Goal: Transaction & Acquisition: Purchase product/service

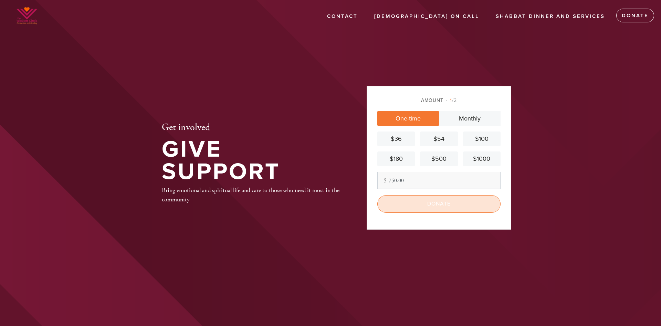
type input "750.00"
click at [429, 203] on input "Donate" at bounding box center [438, 203] width 123 height 17
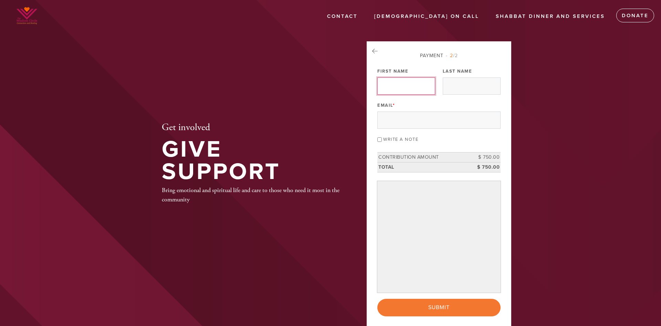
click at [407, 88] on input "First Name" at bounding box center [406, 85] width 58 height 17
type input "Cynthia"
type input "Karlin"
type input "cynthiakarlin@gmail.com"
click at [378, 141] on input "Write a note" at bounding box center [379, 139] width 4 height 4
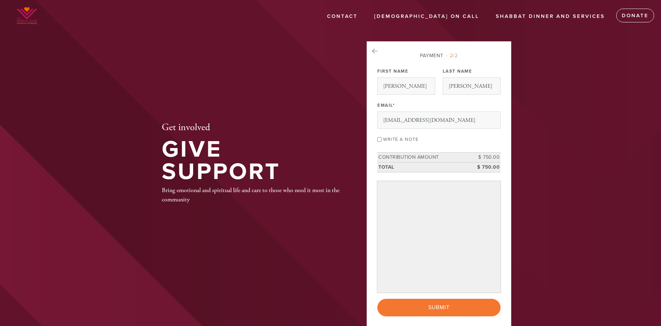
checkbox input "true"
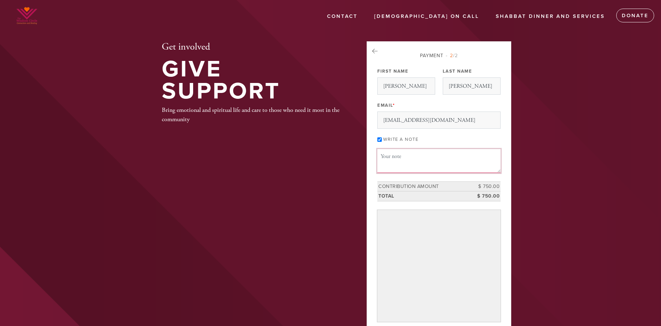
click at [402, 157] on textarea "Message or dedication" at bounding box center [438, 160] width 123 height 23
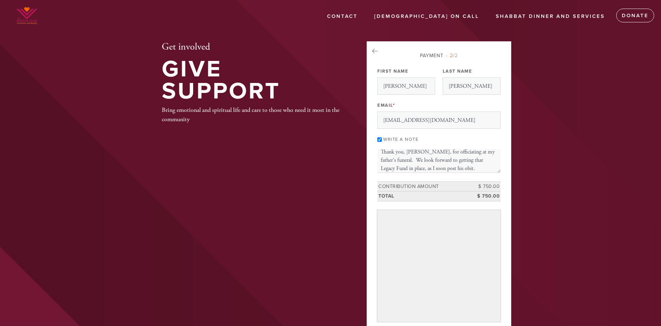
click at [342, 100] on h1 "Give Support" at bounding box center [253, 80] width 182 height 44
click at [396, 161] on textarea "Thank you, Rabbi Mendy, for officiating at my father's funeral. We look forward…" at bounding box center [438, 160] width 123 height 23
click at [485, 158] on textarea "Thank you, Rabbi Mendy, for officiating at my father's funeral and for always b…" at bounding box center [438, 160] width 123 height 23
click at [487, 165] on textarea "Thank you, Rabbi Mendy, for officiating at my father's funeral and for always b…" at bounding box center [438, 160] width 123 height 23
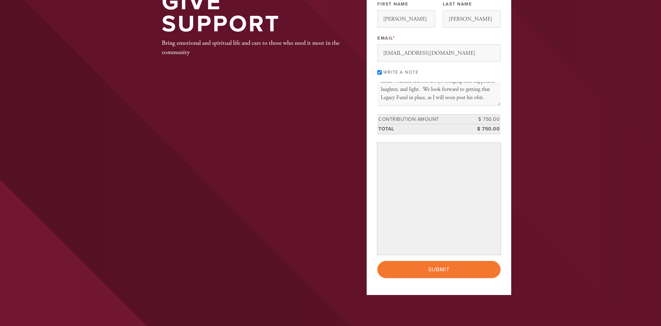
scroll to position [70, 0]
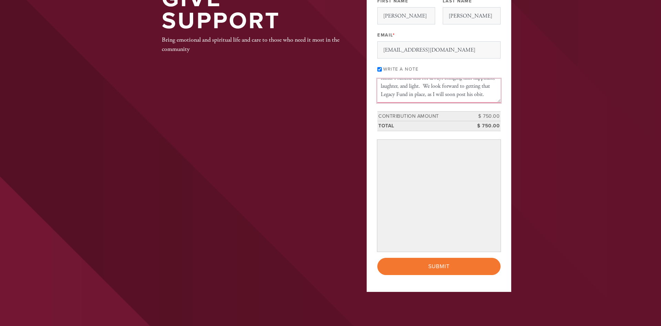
click at [491, 86] on textarea "Thank you, Rabbi Mendy, for officiating at my father's funeral and for always b…" at bounding box center [438, 90] width 123 height 23
paste textarea "establishing the Samuel S. Solomon Legacy Fund, as I will soon post his obituary"
click at [460, 94] on textarea "Thank you, Rabbi Mendy, for officiating at my father's funeral and for always b…" at bounding box center [438, 90] width 123 height 23
type textarea "Thank you, Rabbi Mendy, for officiating at my father's funeral and for always b…"
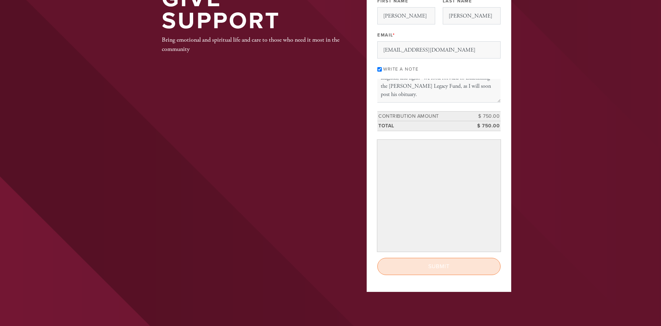
click at [442, 266] on input "Submit" at bounding box center [438, 266] width 123 height 17
